Goal: Transaction & Acquisition: Book appointment/travel/reservation

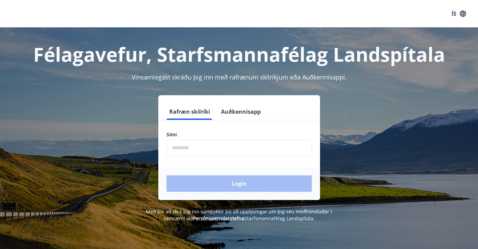
click at [197, 148] on input "phone" at bounding box center [239, 147] width 145 height 17
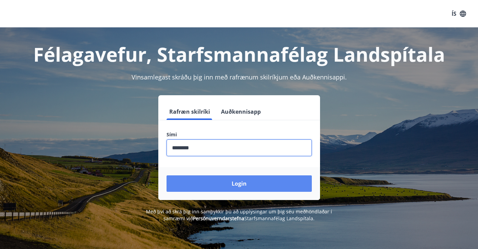
type input "********"
click at [236, 186] on button "Login" at bounding box center [239, 183] width 145 height 16
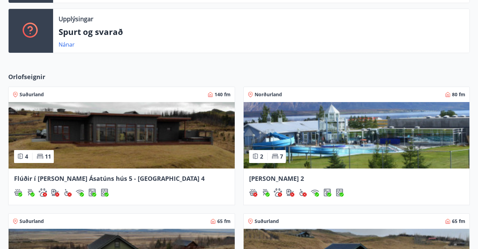
scroll to position [203, 0]
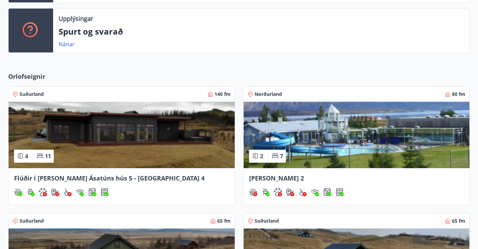
click at [127, 135] on img at bounding box center [122, 135] width 226 height 66
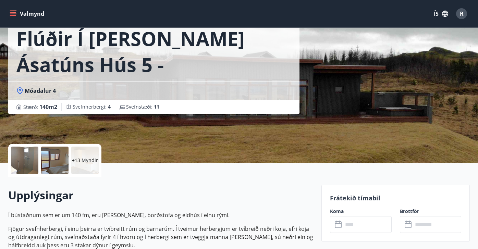
scroll to position [86, 0]
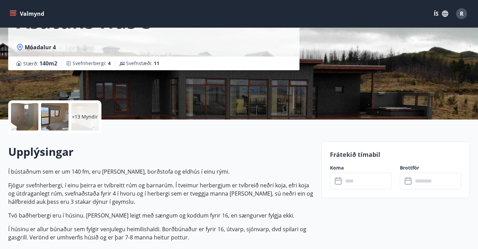
click at [357, 183] on input "text" at bounding box center [367, 181] width 49 height 17
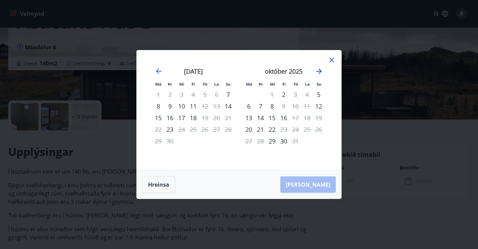
click at [318, 72] on icon "Move forward to switch to the next month." at bounding box center [318, 71] width 5 height 5
click at [321, 71] on icon "Move forward to switch to the next month." at bounding box center [318, 71] width 5 height 5
click at [160, 71] on icon "Move backward to switch to the previous month." at bounding box center [158, 71] width 5 height 5
click at [158, 71] on icon "Move backward to switch to the previous month." at bounding box center [159, 71] width 8 height 8
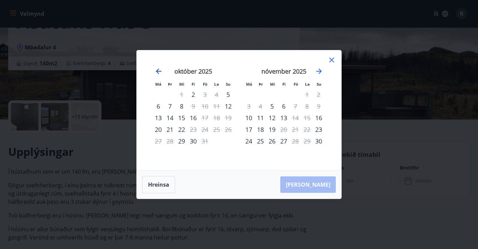
click at [158, 71] on icon "Move backward to switch to the previous month." at bounding box center [159, 71] width 8 height 8
click at [331, 59] on icon at bounding box center [332, 60] width 8 height 8
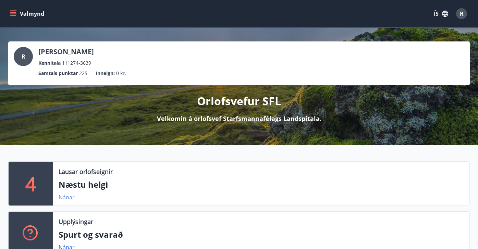
click at [66, 197] on link "Nánar" at bounding box center [67, 198] width 16 height 8
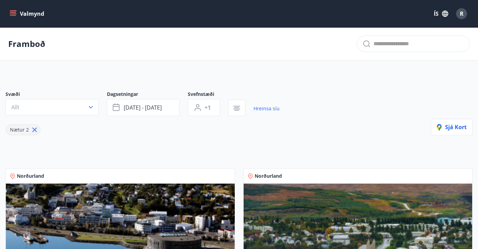
click at [462, 15] on span "R" at bounding box center [462, 14] width 4 height 8
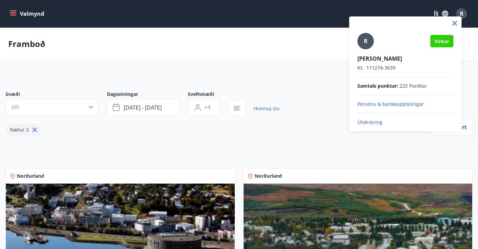
click at [453, 24] on icon at bounding box center [455, 23] width 8 height 8
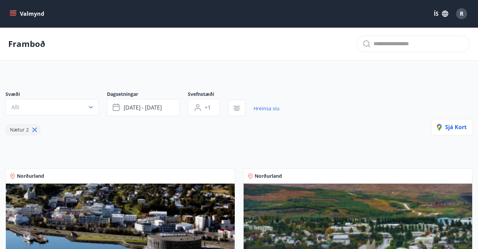
click at [12, 9] on button "Valmynd" at bounding box center [27, 14] width 39 height 12
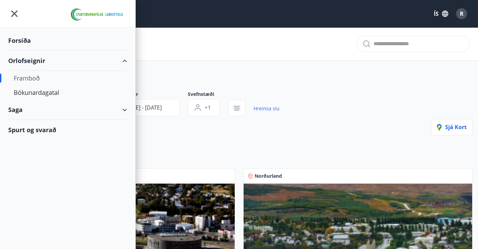
click at [124, 108] on div "Saga" at bounding box center [67, 110] width 119 height 20
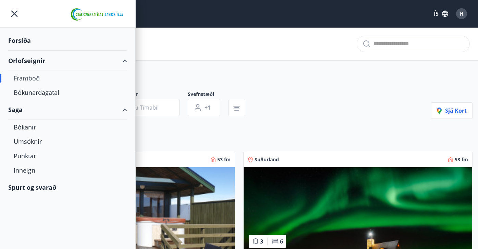
type input "*"
click at [23, 126] on div "Bókanir" at bounding box center [68, 127] width 108 height 14
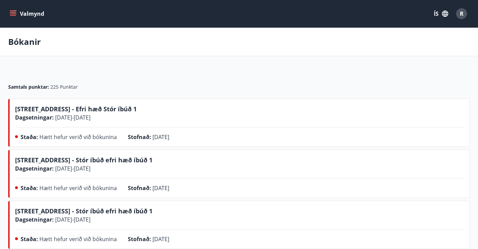
click at [11, 12] on icon "menu" at bounding box center [13, 13] width 7 height 7
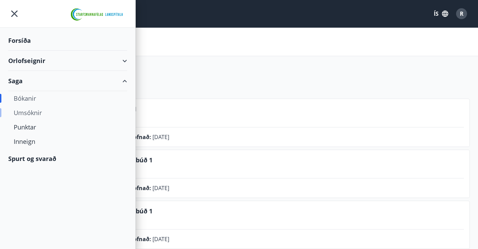
click at [20, 112] on div "Umsóknir" at bounding box center [68, 113] width 108 height 14
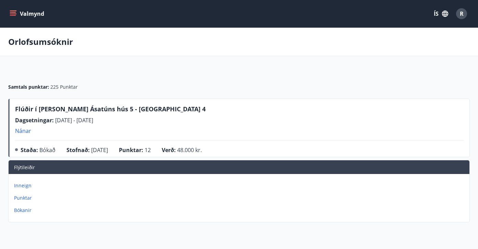
click at [12, 12] on icon "menu" at bounding box center [13, 12] width 6 height 1
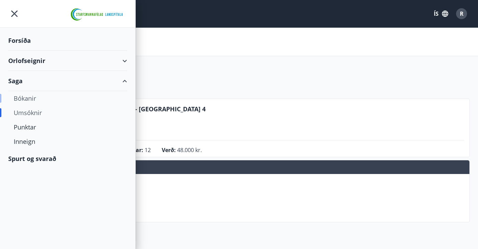
click at [23, 99] on div "Bókanir" at bounding box center [68, 98] width 108 height 14
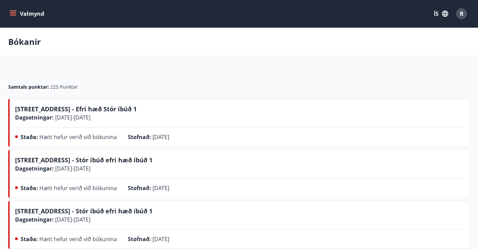
click at [15, 15] on icon "menu" at bounding box center [13, 13] width 7 height 7
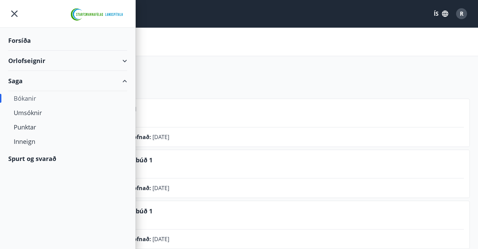
click at [122, 59] on div "Orlofseignir" at bounding box center [67, 61] width 119 height 20
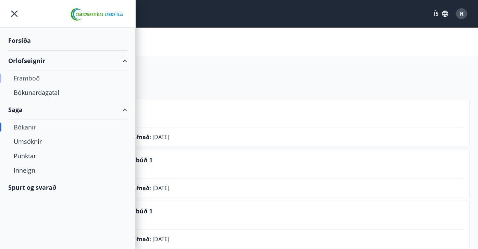
click at [29, 77] on div "Framboð" at bounding box center [68, 78] width 108 height 14
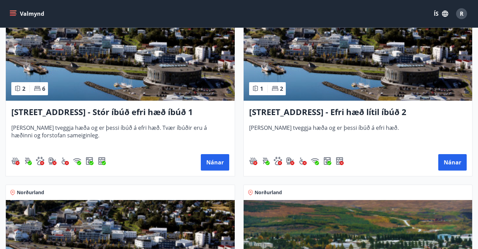
scroll to position [896, 0]
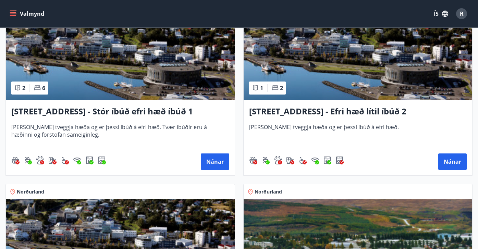
click at [292, 110] on h3 "[STREET_ADDRESS] - Efri hæð lítil íbúð 2" at bounding box center [358, 112] width 218 height 12
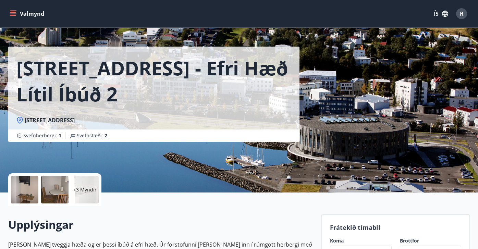
scroll to position [25, 0]
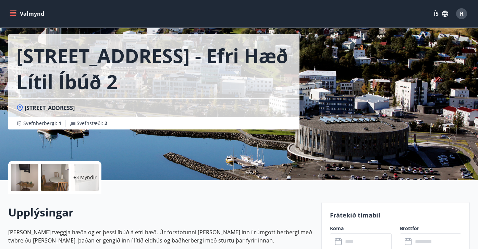
click at [28, 177] on div at bounding box center [24, 177] width 27 height 27
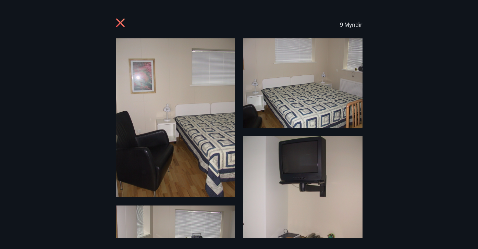
scroll to position [0, 0]
click at [124, 23] on icon at bounding box center [121, 23] width 11 height 11
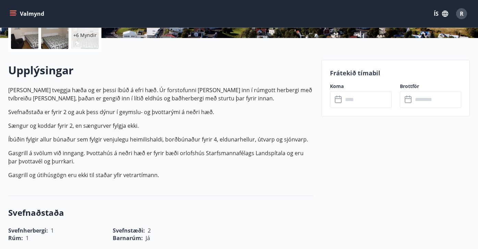
scroll to position [131, 0]
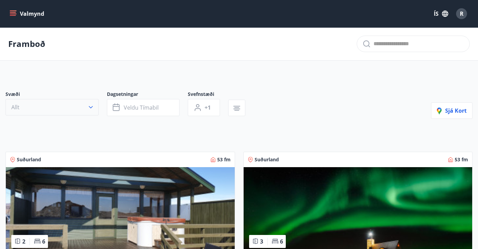
click at [92, 107] on icon "button" at bounding box center [91, 107] width 4 height 2
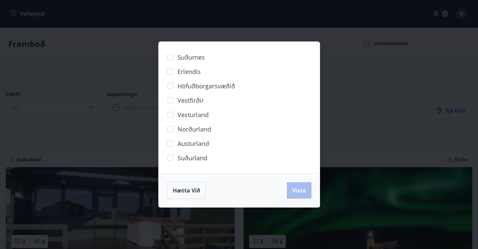
click at [191, 129] on span "Norðurland" at bounding box center [194, 129] width 34 height 9
click at [295, 189] on span "Vista" at bounding box center [299, 191] width 14 height 8
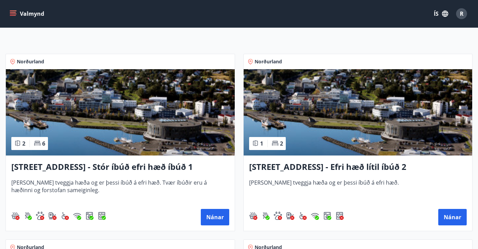
scroll to position [110, 0]
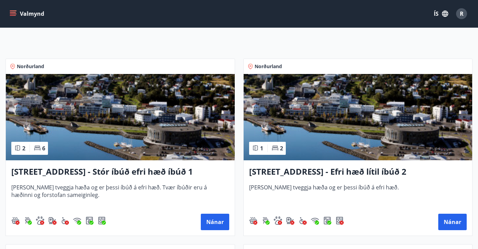
click at [74, 172] on h3 "[STREET_ADDRESS] - Stór íbúð efri hæð íbúð 1" at bounding box center [120, 172] width 218 height 12
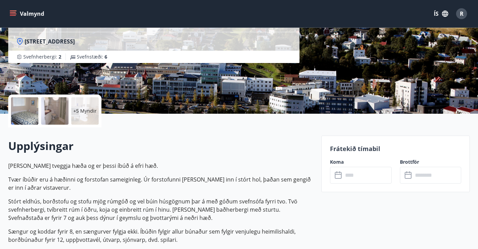
scroll to position [97, 0]
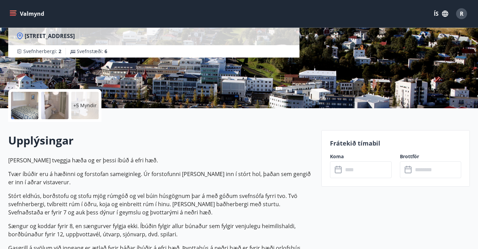
click at [26, 107] on div at bounding box center [24, 105] width 27 height 27
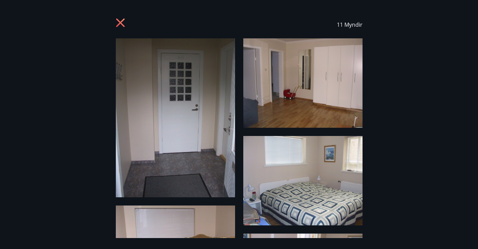
scroll to position [0, 0]
click at [120, 23] on icon at bounding box center [120, 23] width 2 height 2
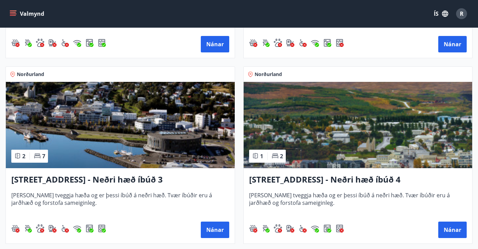
scroll to position [288, 0]
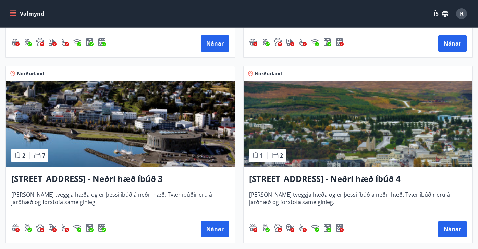
click at [67, 177] on h3 "[STREET_ADDRESS] - Neðri hæð íbúð 3" at bounding box center [120, 179] width 218 height 12
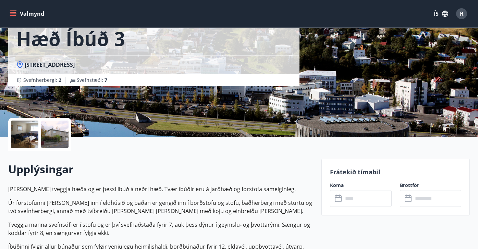
scroll to position [25, 0]
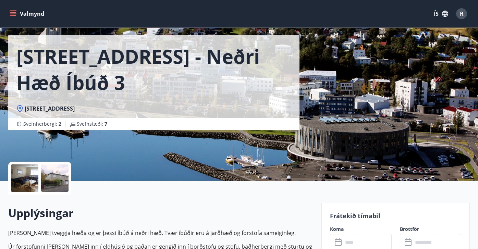
click at [17, 178] on div at bounding box center [24, 177] width 27 height 27
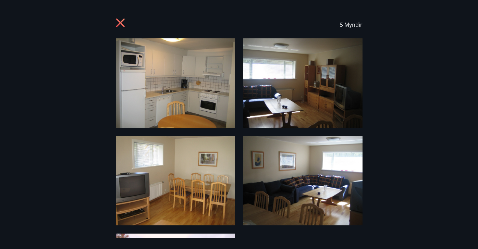
scroll to position [0, 0]
click at [120, 25] on icon at bounding box center [121, 23] width 11 height 11
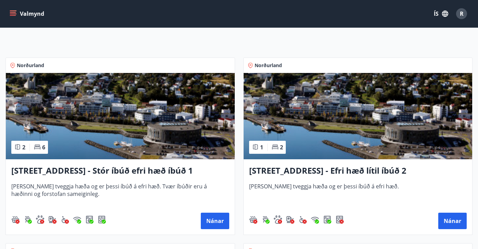
scroll to position [111, 0]
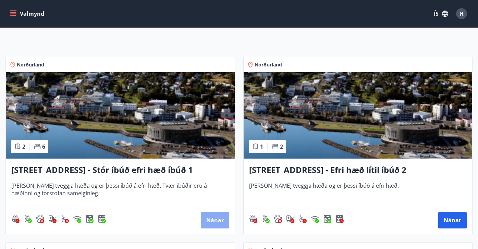
click at [213, 222] on button "Nánar" at bounding box center [215, 220] width 28 height 16
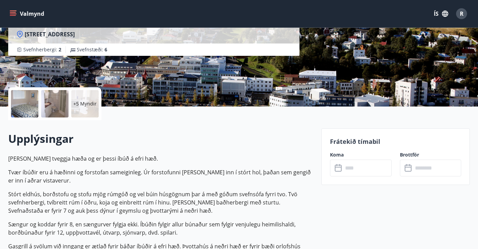
scroll to position [111, 0]
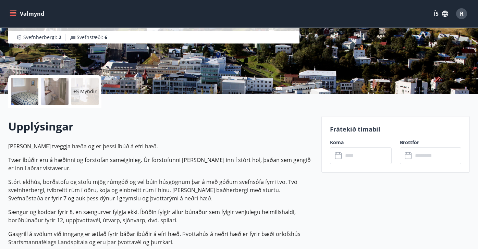
click at [351, 157] on input "text" at bounding box center [367, 155] width 49 height 17
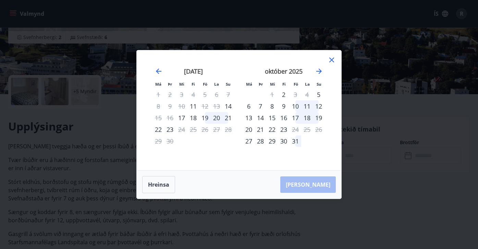
click at [331, 59] on icon at bounding box center [331, 60] width 5 height 5
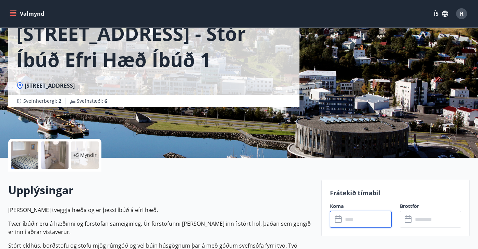
scroll to position [45, 0]
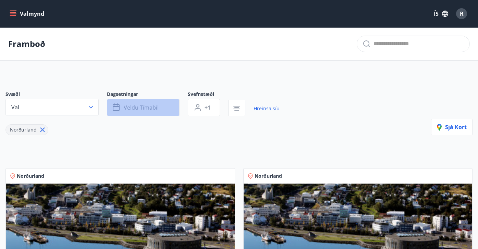
click at [148, 106] on span "Veldu tímabil" at bounding box center [141, 108] width 35 height 8
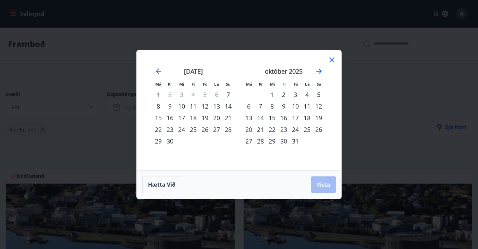
click at [208, 109] on div "12" at bounding box center [205, 106] width 12 height 12
click at [230, 106] on div "14" at bounding box center [228, 106] width 12 height 12
click at [325, 183] on span "Vista" at bounding box center [324, 185] width 14 height 8
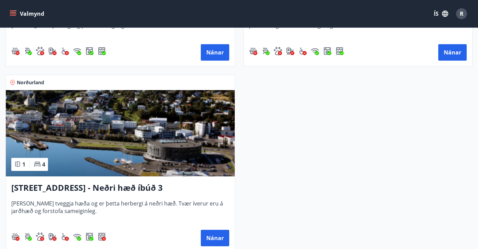
scroll to position [474, 0]
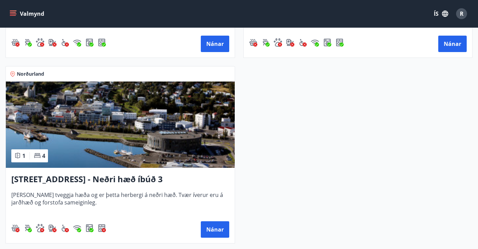
click at [71, 181] on h3 "[STREET_ADDRESS] - Neðri hæð íbúð 3" at bounding box center [120, 179] width 218 height 12
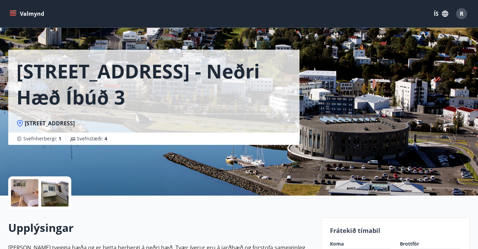
scroll to position [14, 0]
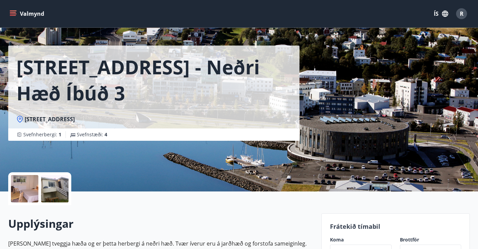
click at [29, 188] on div at bounding box center [24, 188] width 27 height 27
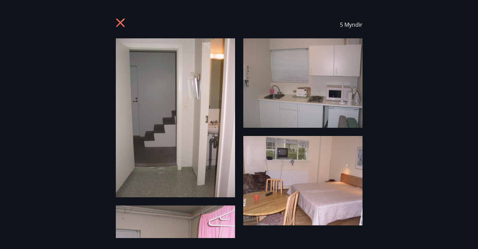
scroll to position [0, 0]
click at [121, 23] on icon at bounding box center [120, 23] width 9 height 9
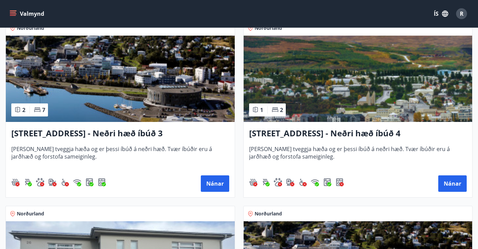
scroll to position [142, 0]
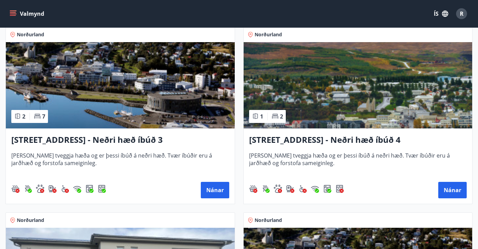
click at [42, 142] on h3 "[STREET_ADDRESS] - Neðri hæð íbúð 3" at bounding box center [120, 140] width 218 height 12
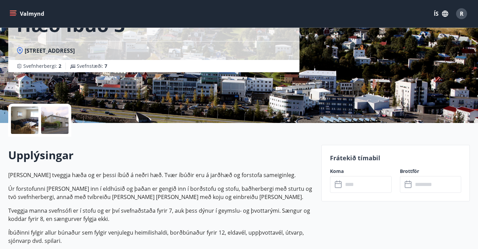
scroll to position [78, 0]
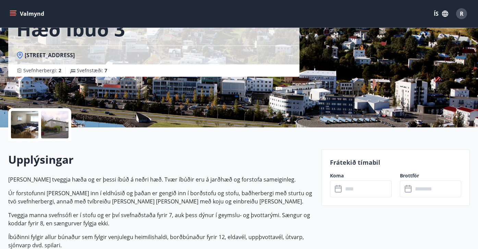
click at [29, 125] on div at bounding box center [24, 124] width 27 height 27
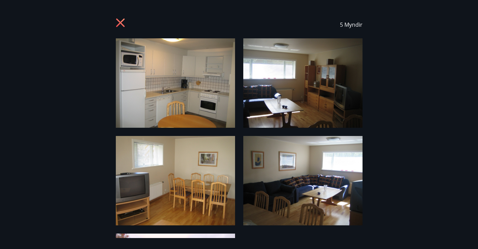
scroll to position [0, 0]
click at [120, 21] on icon at bounding box center [121, 23] width 11 height 11
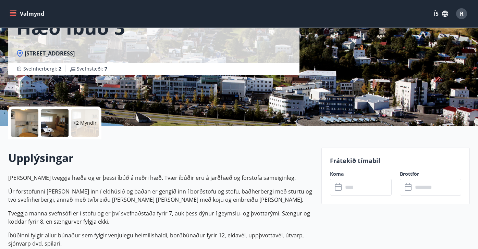
scroll to position [78, 0]
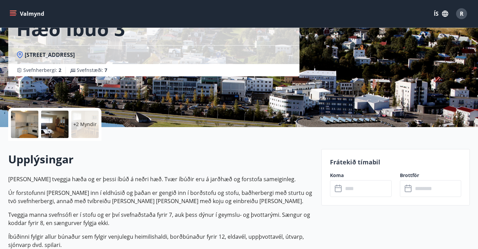
click at [356, 189] on input "text" at bounding box center [367, 188] width 49 height 17
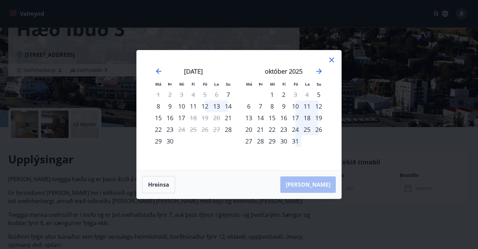
click at [207, 105] on div "12" at bounding box center [205, 106] width 12 height 12
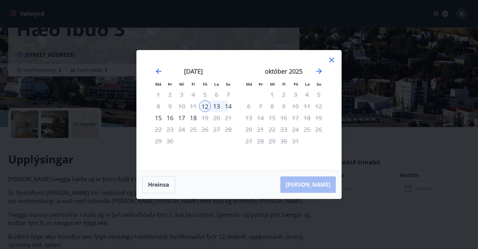
click at [229, 105] on div "14" at bounding box center [228, 106] width 12 height 12
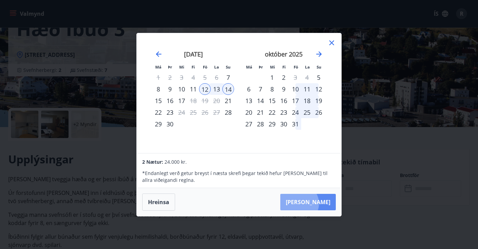
click at [320, 204] on button "[PERSON_NAME]" at bounding box center [308, 202] width 56 height 16
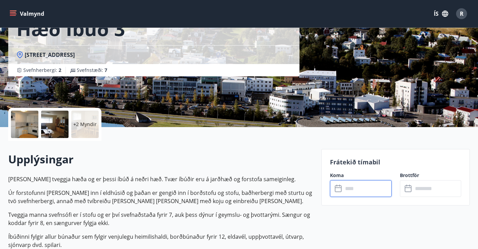
type input "******"
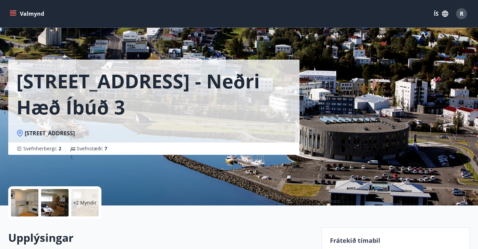
scroll to position [0, 0]
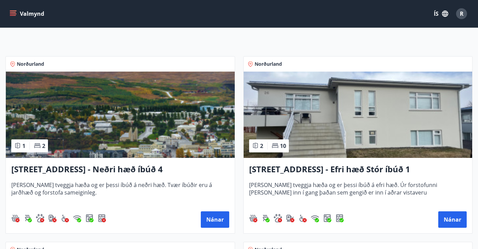
scroll to position [114, 0]
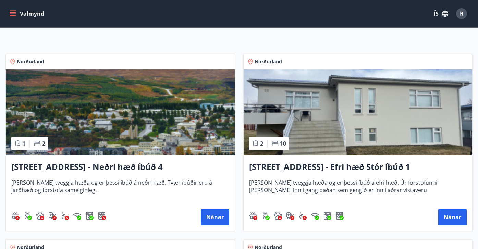
click at [289, 168] on h3 "[STREET_ADDRESS] - Efri hæð Stór íbúð 1" at bounding box center [358, 167] width 218 height 12
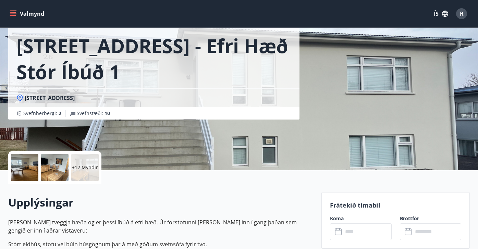
scroll to position [76, 0]
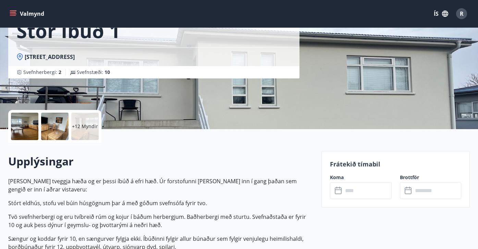
click at [29, 128] on div at bounding box center [24, 126] width 27 height 27
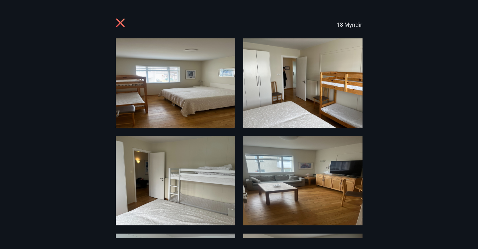
scroll to position [0, 0]
click at [124, 19] on icon at bounding box center [120, 23] width 9 height 9
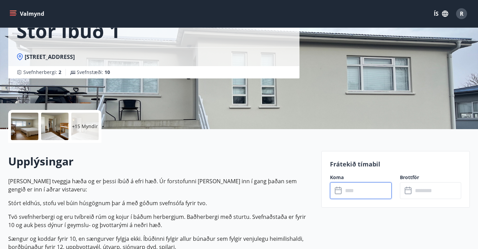
click at [361, 191] on input "text" at bounding box center [367, 190] width 49 height 17
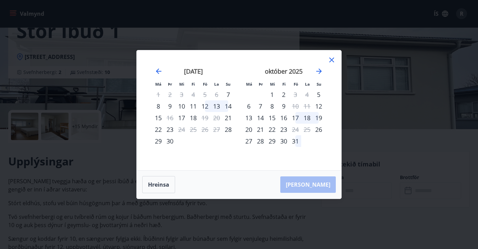
click at [206, 103] on div "12" at bounding box center [205, 106] width 12 height 12
click at [230, 106] on div "14" at bounding box center [228, 106] width 12 height 12
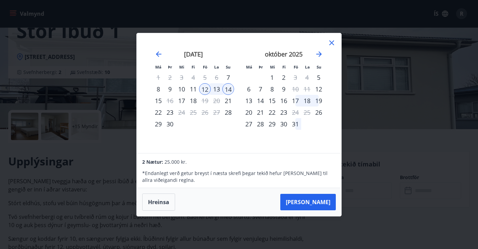
click at [330, 42] on icon at bounding box center [332, 43] width 8 height 8
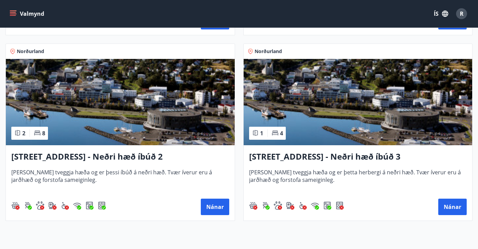
scroll to position [311, 0]
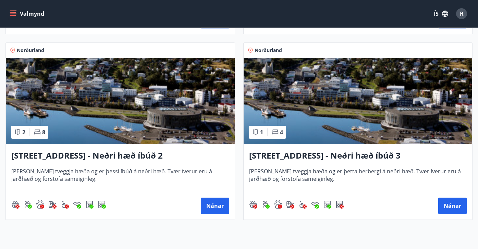
click at [294, 154] on h3 "[STREET_ADDRESS] - Neðri hæð íbúð 3" at bounding box center [358, 156] width 218 height 12
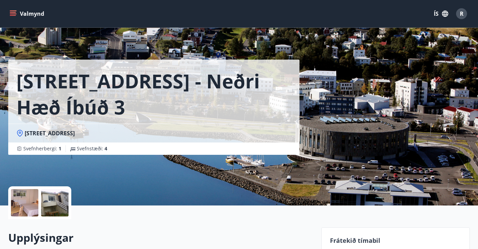
click at [24, 202] on div at bounding box center [24, 202] width 27 height 27
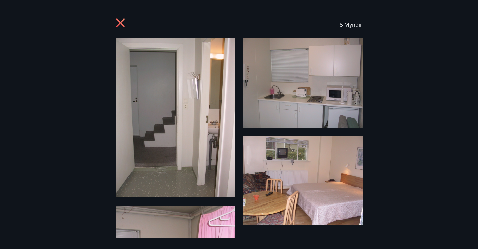
click at [120, 20] on icon at bounding box center [121, 23] width 11 height 11
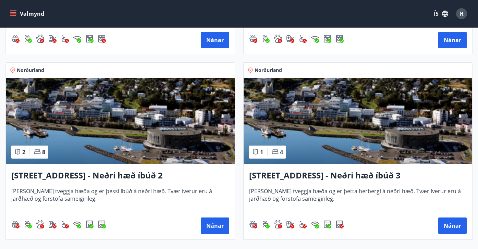
scroll to position [292, 0]
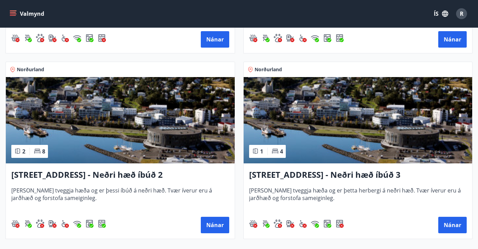
click at [95, 171] on h3 "[STREET_ADDRESS] - Neðri hæð íbúð 2" at bounding box center [120, 175] width 218 height 12
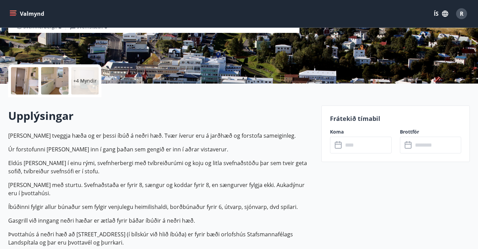
scroll to position [114, 0]
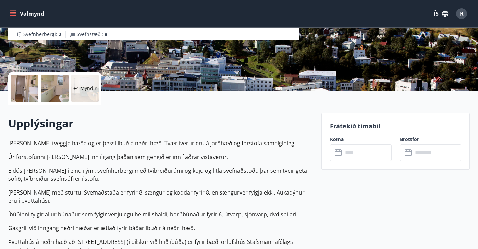
click at [25, 92] on div at bounding box center [24, 88] width 27 height 27
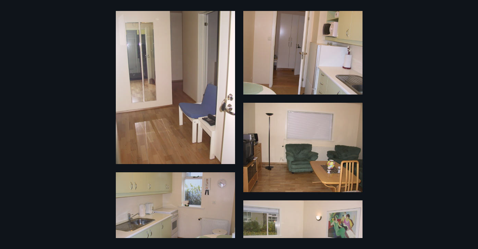
scroll to position [0, 0]
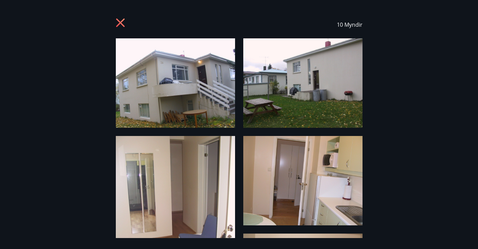
click at [124, 25] on icon at bounding box center [121, 23] width 11 height 11
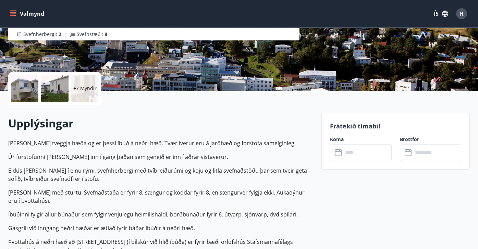
click at [14, 12] on icon "menu" at bounding box center [13, 12] width 6 height 1
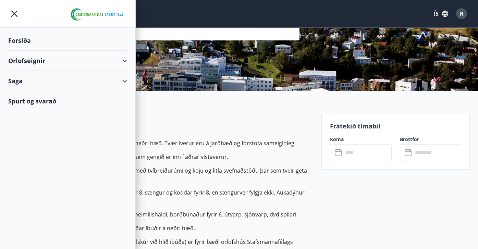
click at [124, 83] on div "Saga" at bounding box center [67, 81] width 119 height 20
click at [23, 98] on div "Bókanir" at bounding box center [68, 98] width 108 height 14
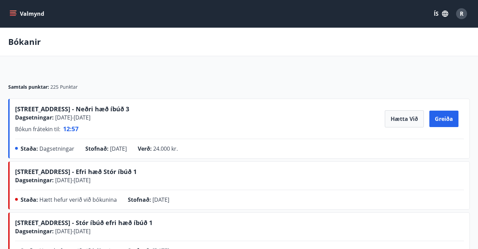
click at [51, 108] on span "[STREET_ADDRESS] - Neðri hæð íbúð 3" at bounding box center [72, 109] width 114 height 8
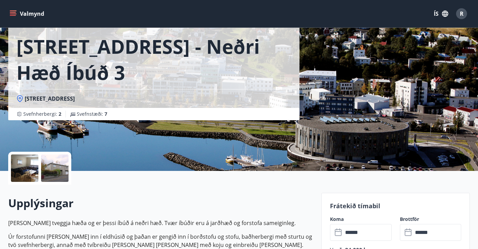
scroll to position [31, 0]
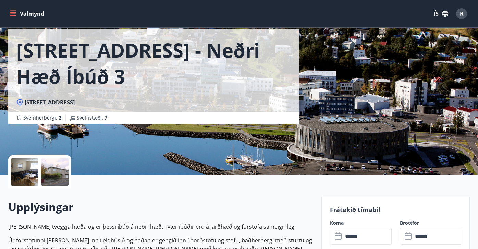
click at [25, 173] on div at bounding box center [24, 171] width 27 height 27
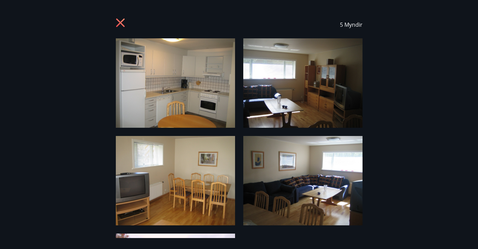
scroll to position [0, 0]
click at [120, 21] on icon at bounding box center [121, 23] width 11 height 11
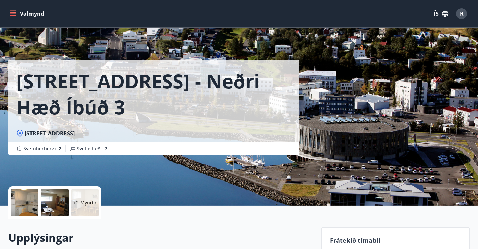
click at [12, 13] on icon "menu" at bounding box center [13, 12] width 6 height 1
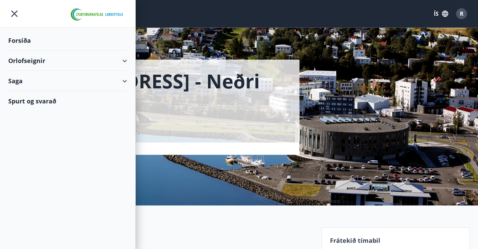
click at [20, 103] on div "Spurt og svarað" at bounding box center [67, 101] width 119 height 20
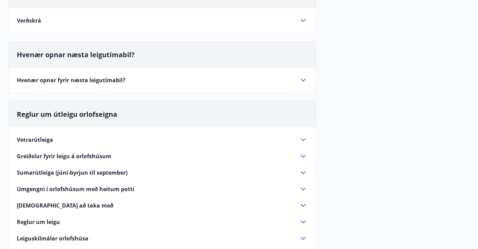
scroll to position [90, 0]
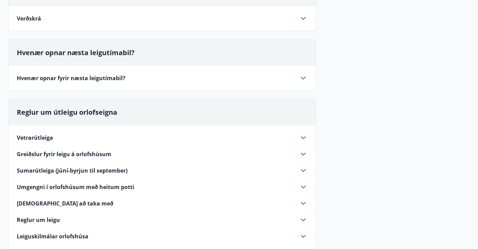
click at [92, 153] on span "Greiðslur fyrir leigu á orlofshúsum" at bounding box center [64, 154] width 95 height 8
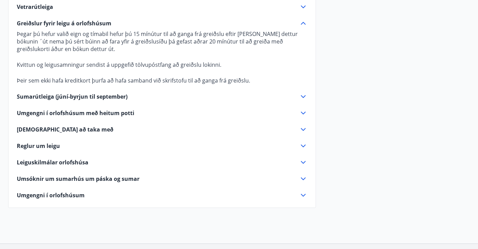
scroll to position [223, 0]
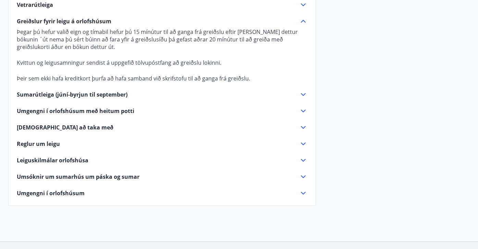
click at [41, 143] on span "Reglur um leigu" at bounding box center [38, 144] width 43 height 8
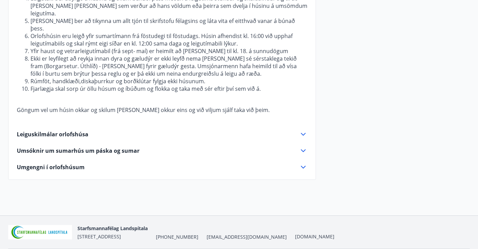
scroll to position [359, 0]
click at [30, 130] on span "Leiguskilmálar orlofshúsa" at bounding box center [53, 134] width 72 height 8
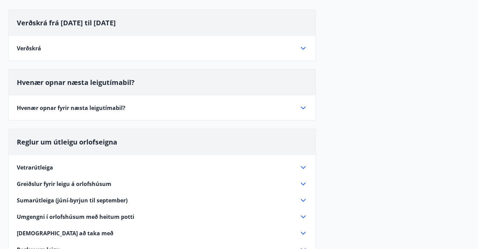
scroll to position [78, 0]
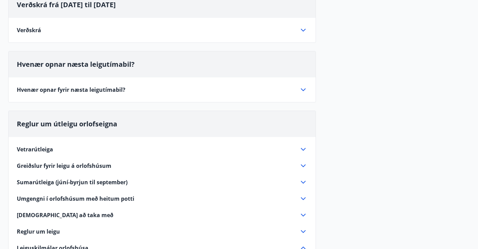
click at [25, 165] on span "Greiðslur fyrir leigu á orlofshúsum" at bounding box center [64, 166] width 95 height 8
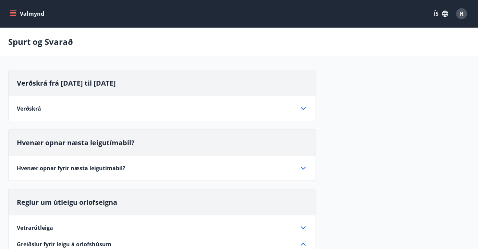
scroll to position [0, 0]
click at [30, 110] on span "Verðskrá" at bounding box center [29, 109] width 24 height 8
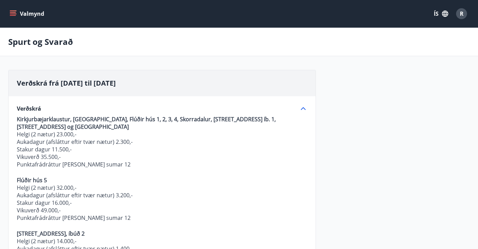
click at [14, 10] on button "Valmynd" at bounding box center [27, 14] width 39 height 12
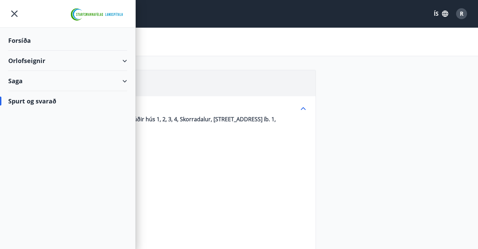
click at [25, 57] on div "Orlofseignir" at bounding box center [67, 61] width 119 height 20
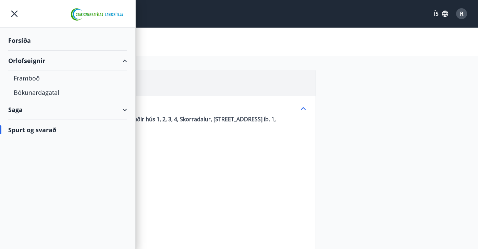
click at [20, 60] on div "Orlofseignir" at bounding box center [67, 61] width 119 height 20
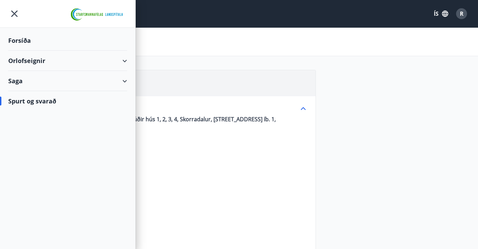
click at [14, 81] on div "Saga" at bounding box center [67, 81] width 119 height 20
click at [17, 98] on div "Bókanir" at bounding box center [68, 98] width 108 height 14
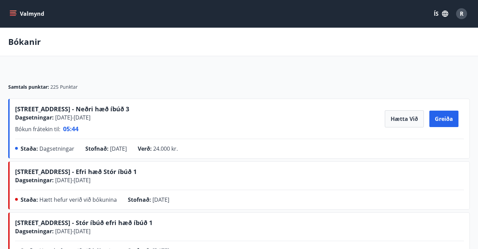
click at [14, 13] on icon "menu" at bounding box center [13, 12] width 6 height 1
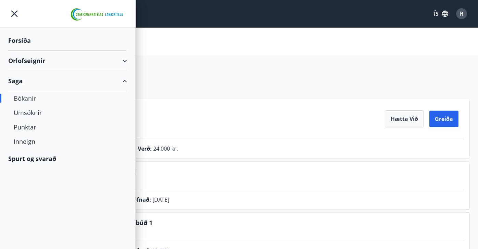
click at [23, 61] on div "Orlofseignir" at bounding box center [67, 61] width 119 height 20
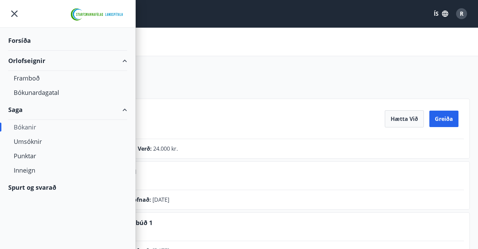
click at [23, 61] on div "Orlofseignir" at bounding box center [67, 61] width 119 height 20
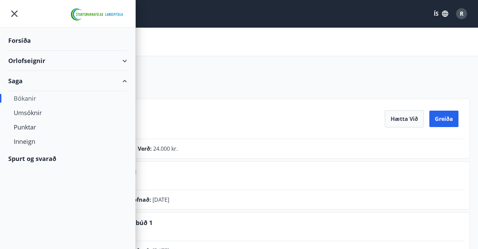
click at [23, 156] on div "Spurt og svarað" at bounding box center [67, 159] width 119 height 20
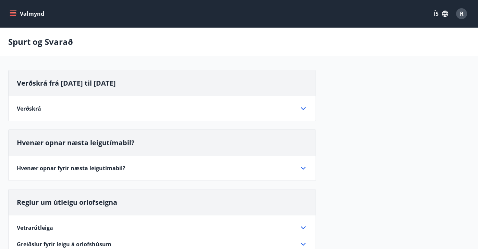
click at [29, 108] on span "Verðskrá" at bounding box center [29, 109] width 24 height 8
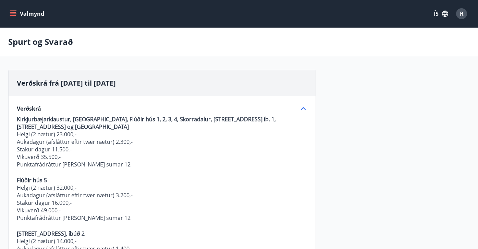
click at [11, 11] on icon "menu" at bounding box center [13, 13] width 7 height 7
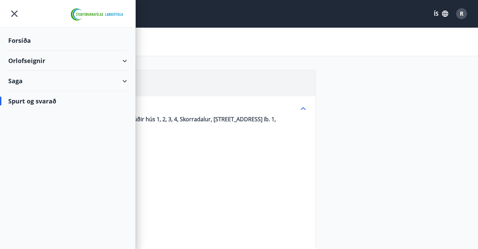
click at [13, 82] on div "Saga" at bounding box center [67, 81] width 119 height 20
click at [20, 97] on div "Bókanir" at bounding box center [68, 98] width 108 height 14
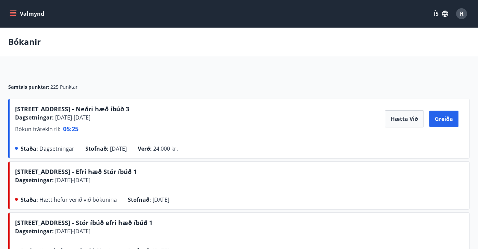
click at [74, 107] on span "[STREET_ADDRESS] - Neðri hæð íbúð 3" at bounding box center [72, 109] width 114 height 8
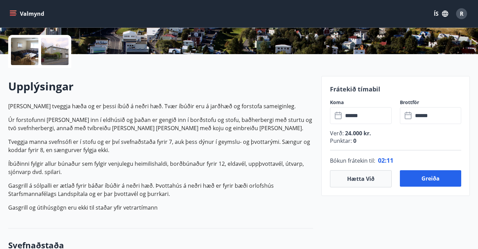
scroll to position [160, 0]
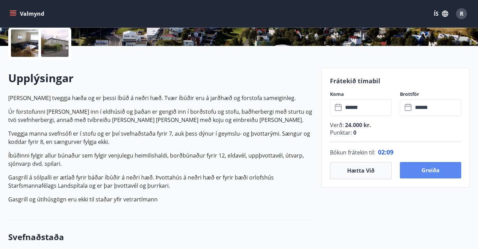
click at [434, 171] on button "Greiða" at bounding box center [431, 170] width 62 height 16
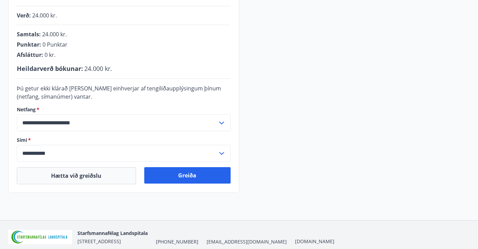
scroll to position [171, 0]
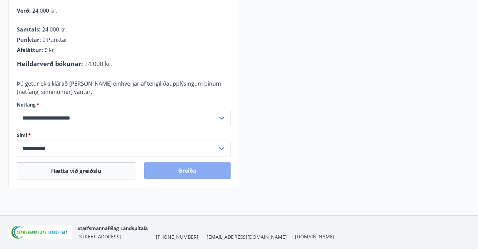
click at [188, 175] on button "Greiða" at bounding box center [187, 170] width 86 height 16
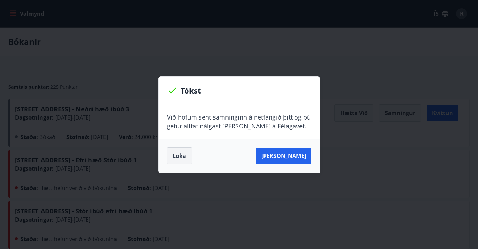
click at [176, 156] on button "Loka" at bounding box center [179, 155] width 25 height 17
